Goal: Task Accomplishment & Management: Manage account settings

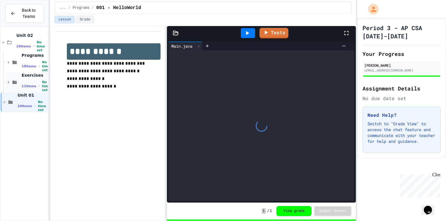
click at [26, 76] on span "Exercises" at bounding box center [34, 74] width 25 height 5
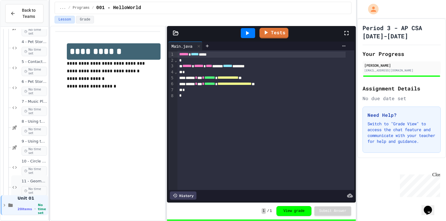
click at [29, 189] on span "No time set" at bounding box center [34, 190] width 25 height 9
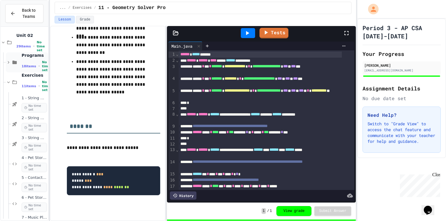
click at [25, 53] on span "Programs" at bounding box center [34, 55] width 25 height 5
click at [4, 41] on icon at bounding box center [3, 42] width 5 height 5
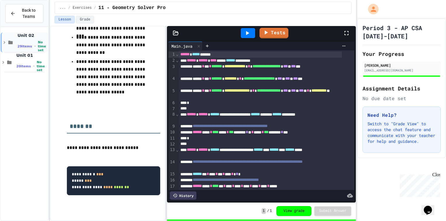
click at [6, 42] on icon at bounding box center [4, 42] width 5 height 5
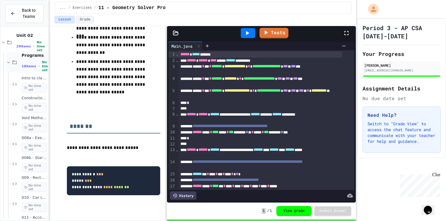
click at [12, 64] on icon at bounding box center [14, 62] width 7 height 5
click at [28, 84] on span "11 items" at bounding box center [29, 86] width 15 height 4
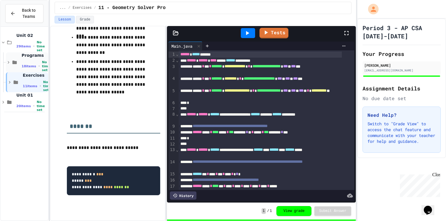
click at [27, 59] on div "Programs 18 items • No time set" at bounding box center [34, 62] width 25 height 19
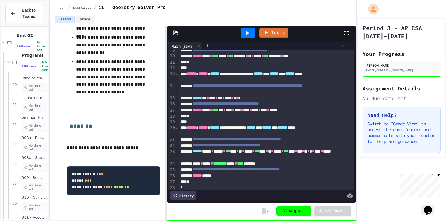
scroll to position [86, 0]
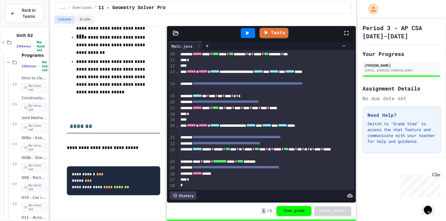
click at [252, 165] on span "**********" at bounding box center [236, 167] width 87 height 4
click at [239, 165] on span "**********" at bounding box center [236, 167] width 87 height 4
